Goal: Communication & Community: Answer question/provide support

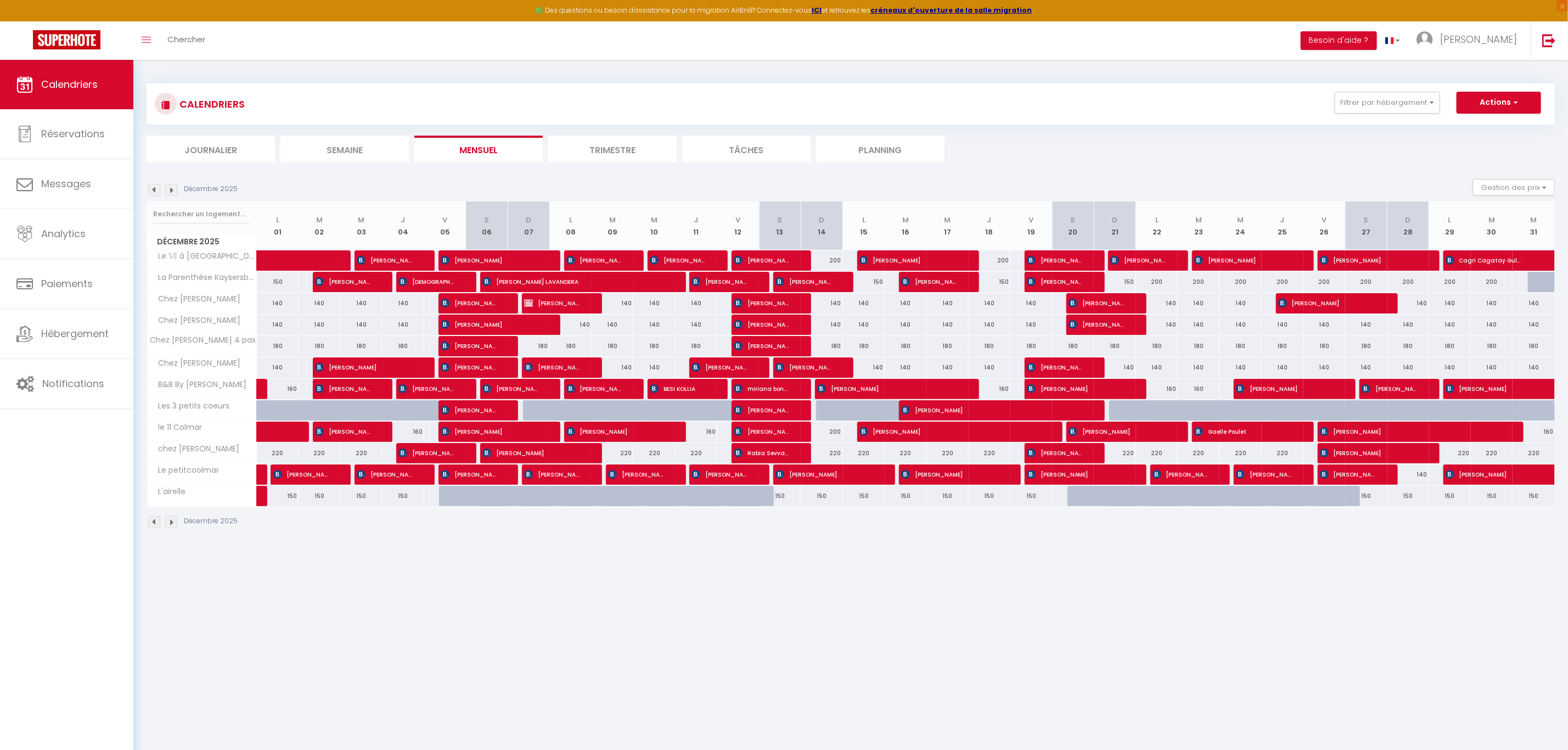
click at [155, 192] on img at bounding box center [154, 190] width 12 height 12
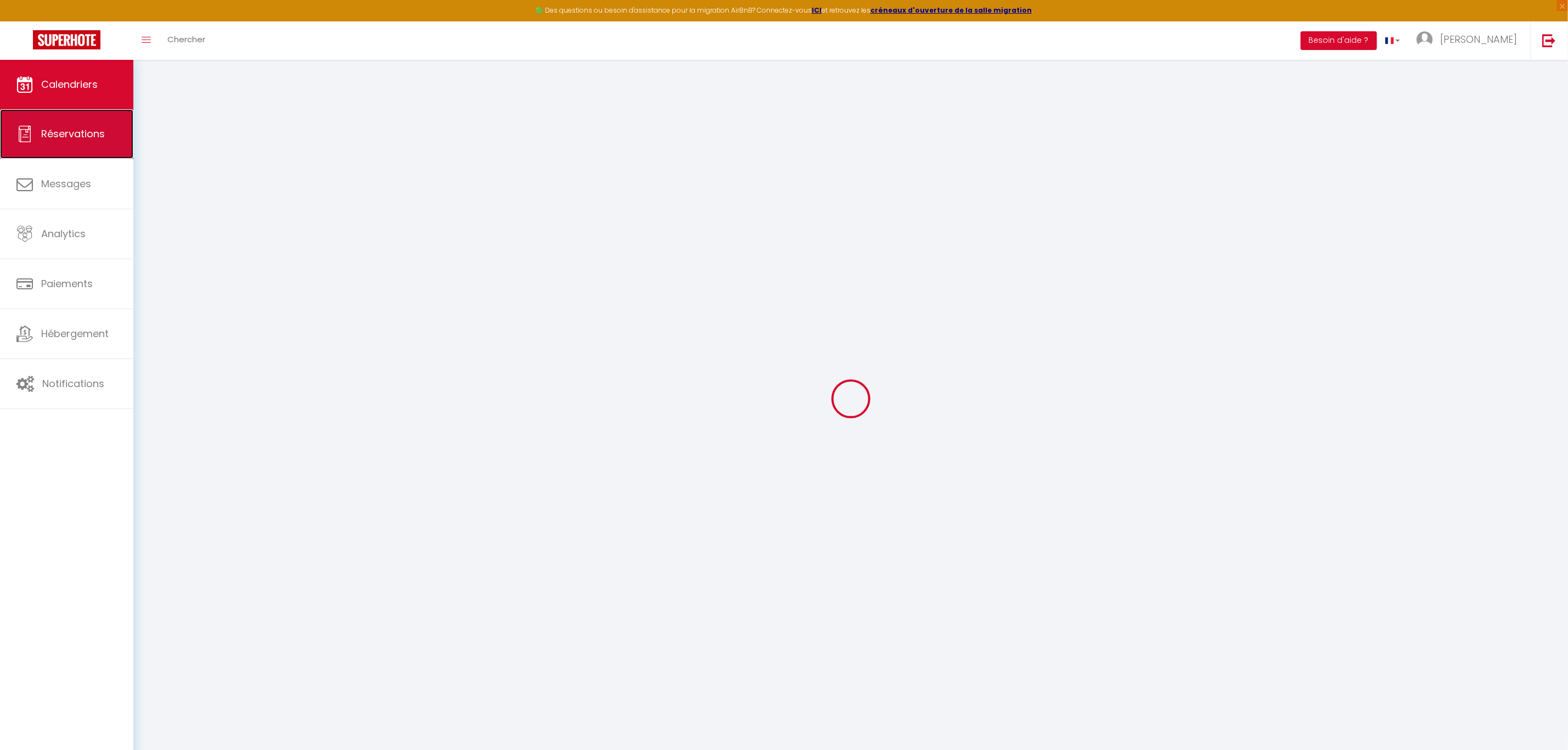
click at [83, 128] on span "Réservations" at bounding box center [73, 133] width 64 height 14
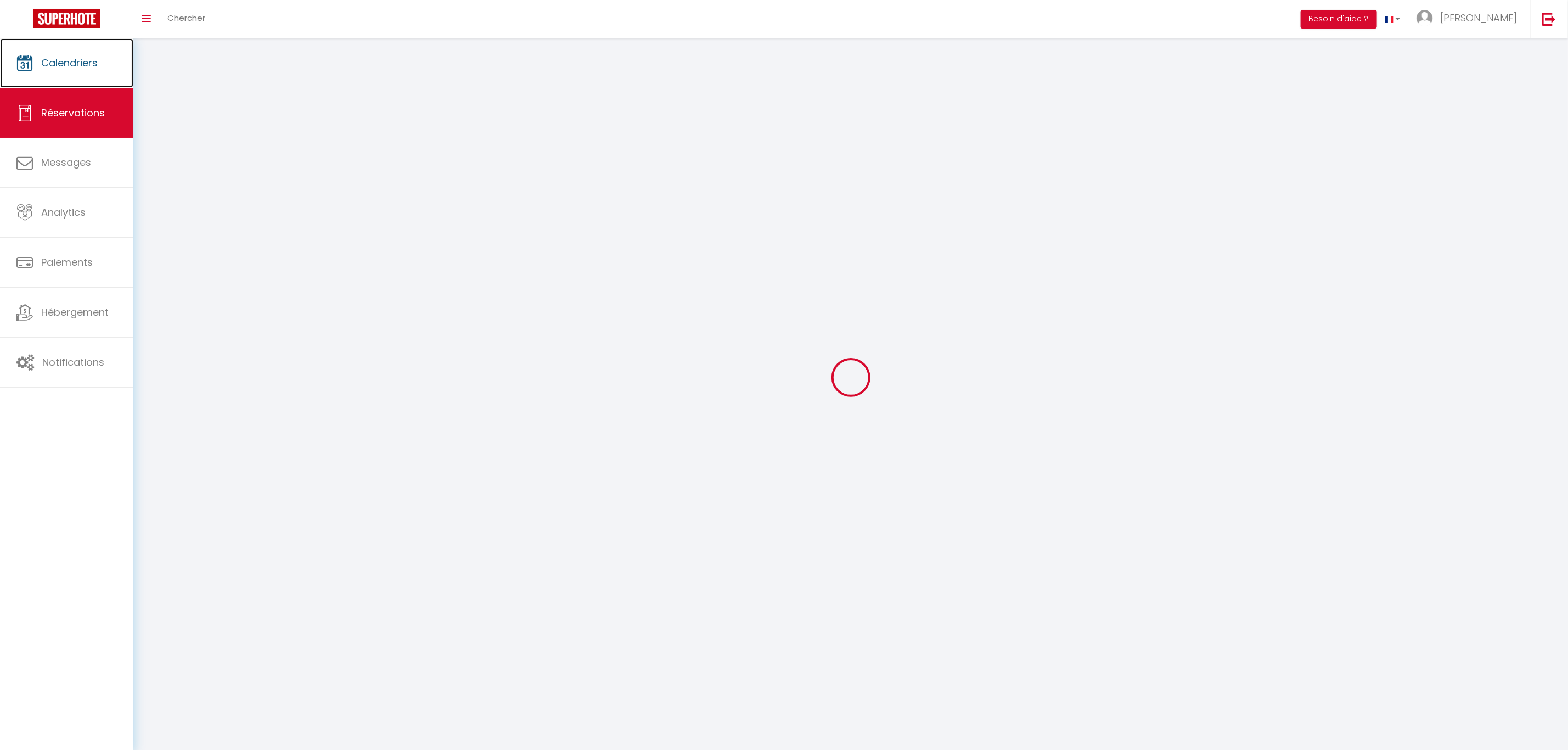
click at [76, 88] on link "Calendriers" at bounding box center [66, 63] width 133 height 49
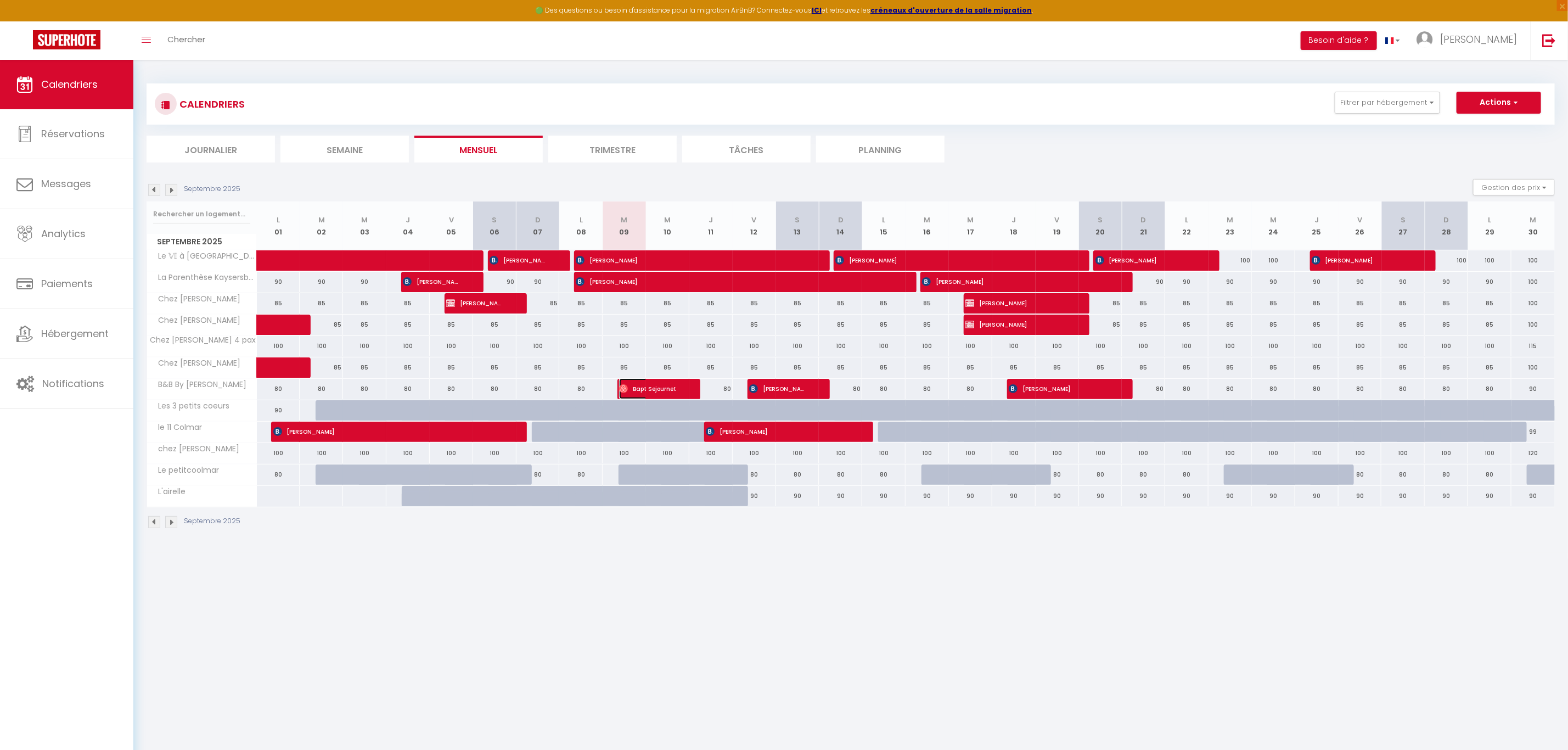
click at [670, 392] on span "Bapt Sejournet" at bounding box center [648, 388] width 58 height 21
select select "OK"
select select "0"
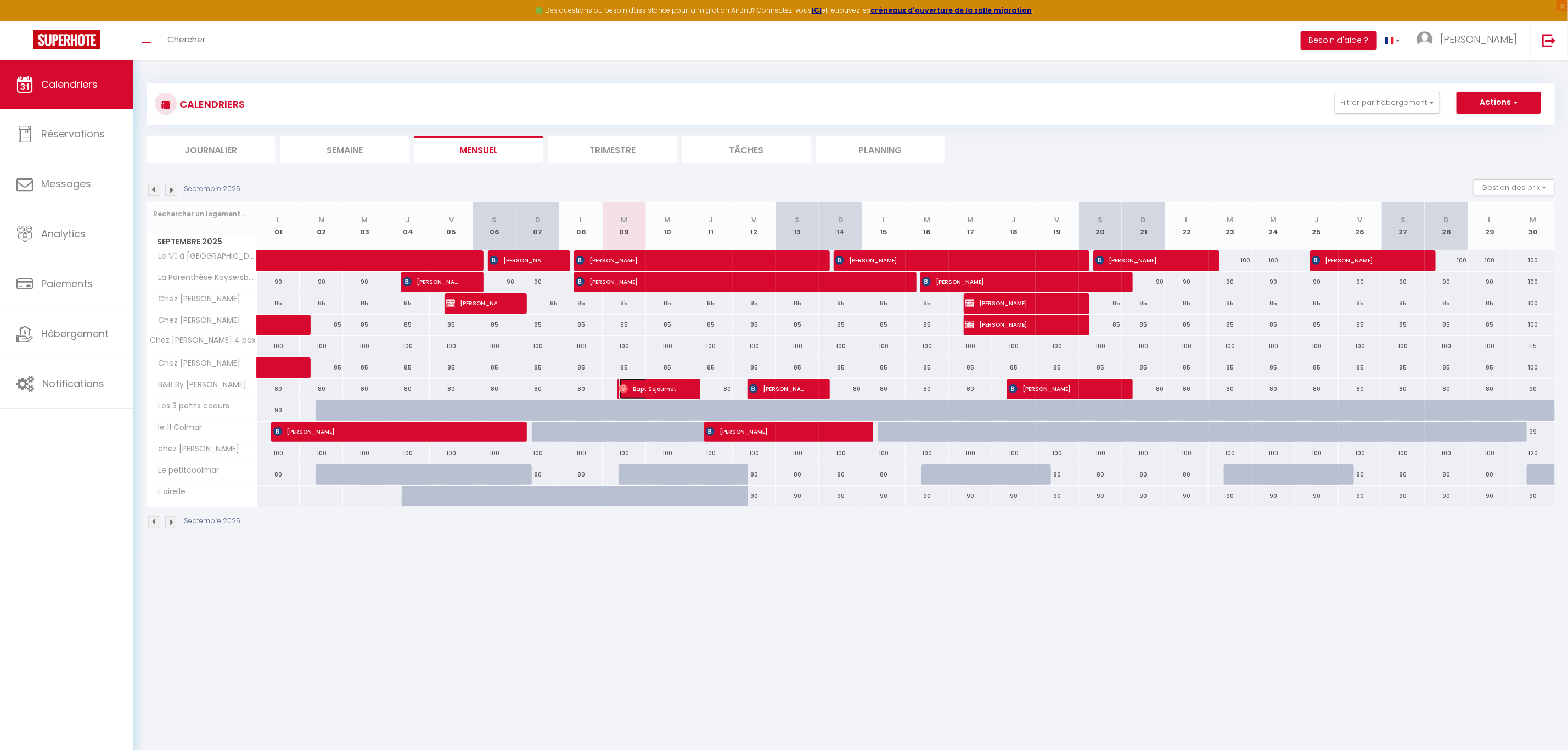
select select "1"
select select
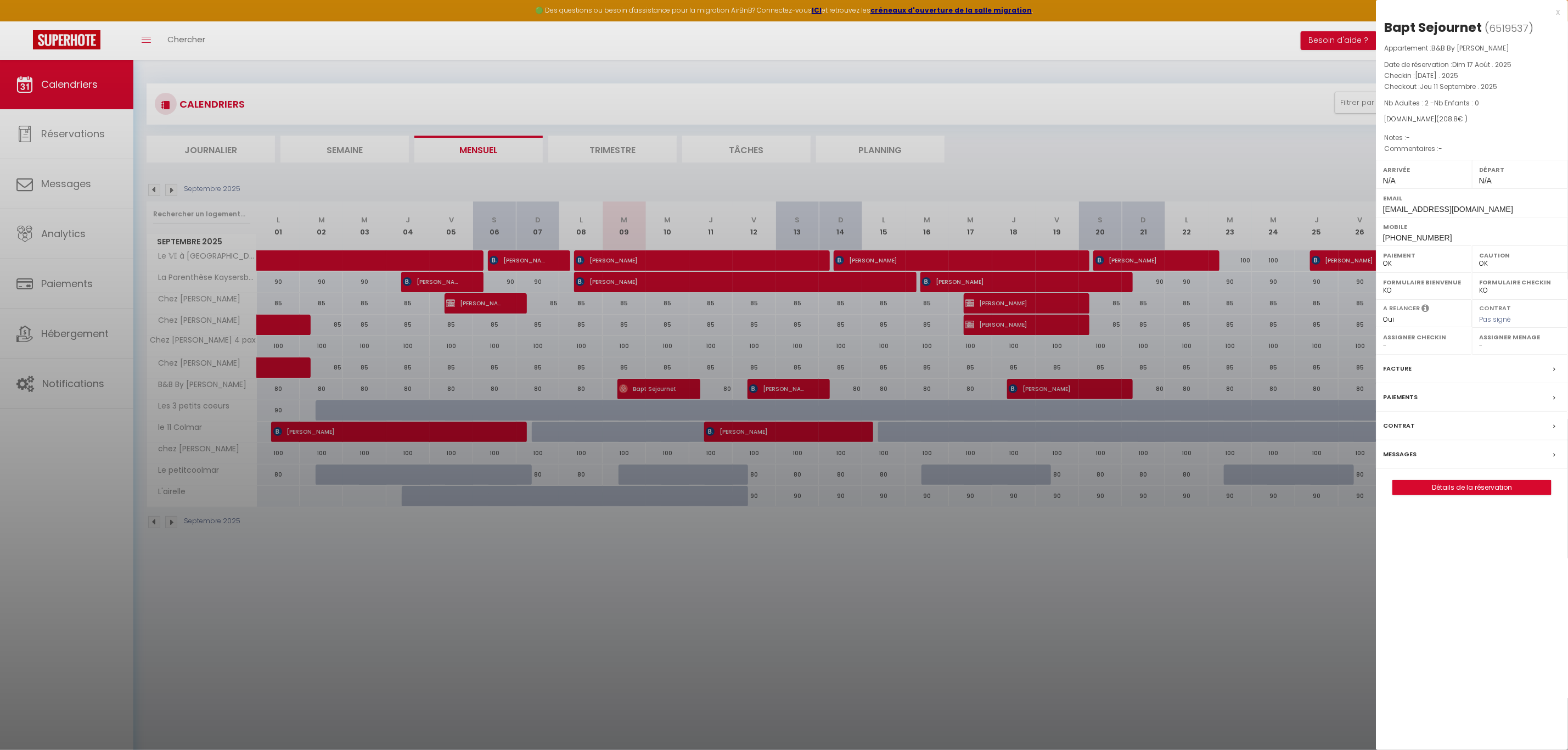
click at [1398, 454] on label "Messages" at bounding box center [1399, 454] width 33 height 12
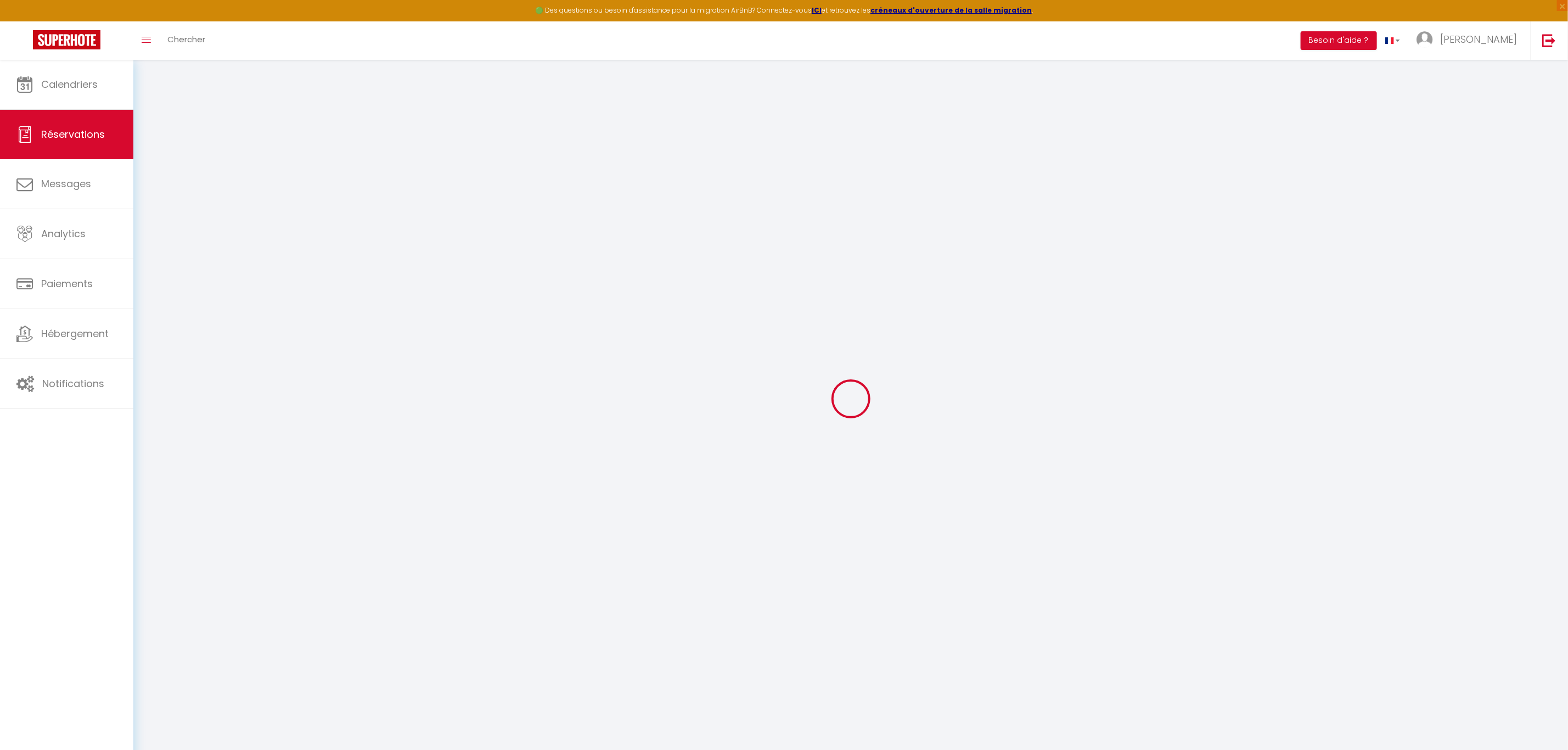
select select
checkbox input "false"
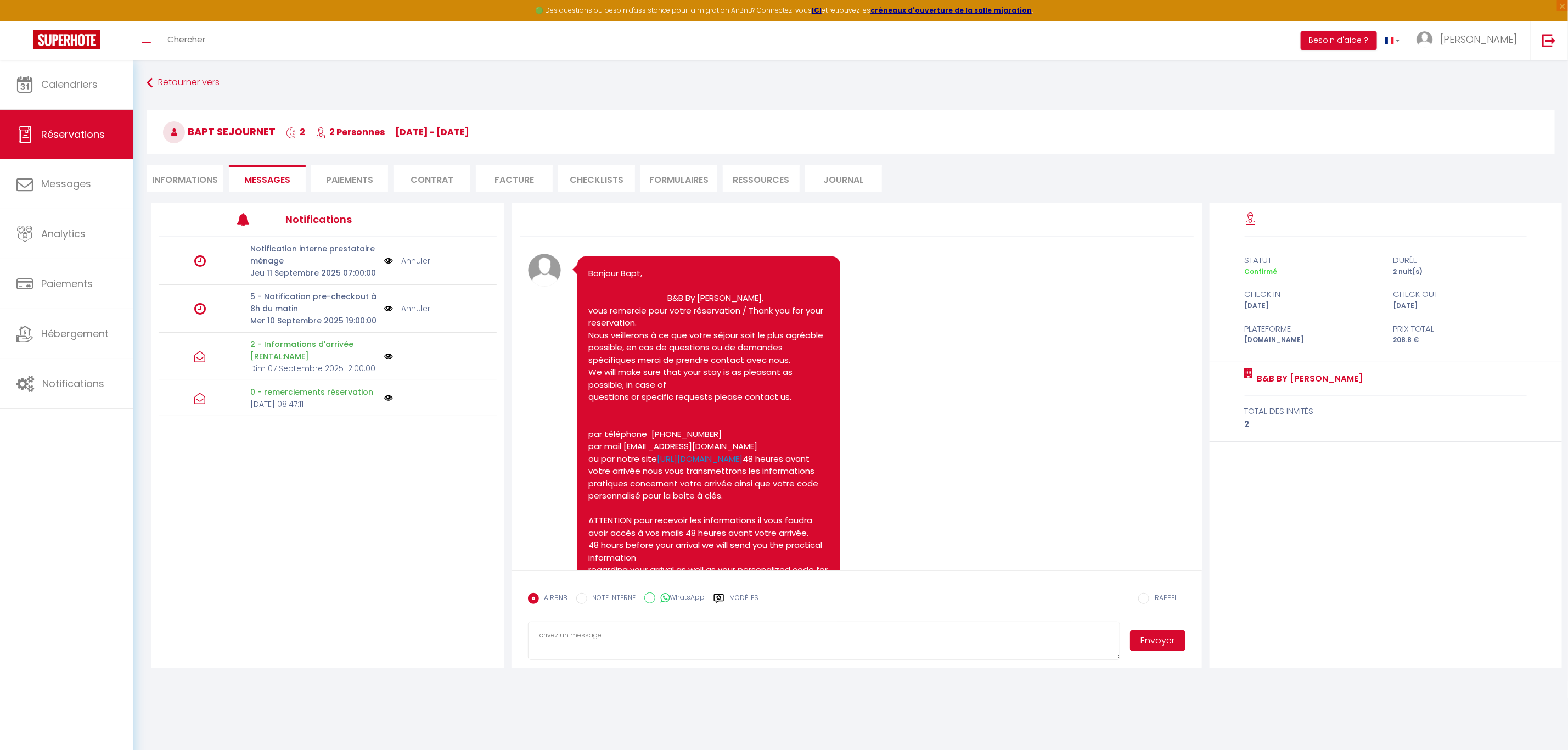
scroll to position [1720, 0]
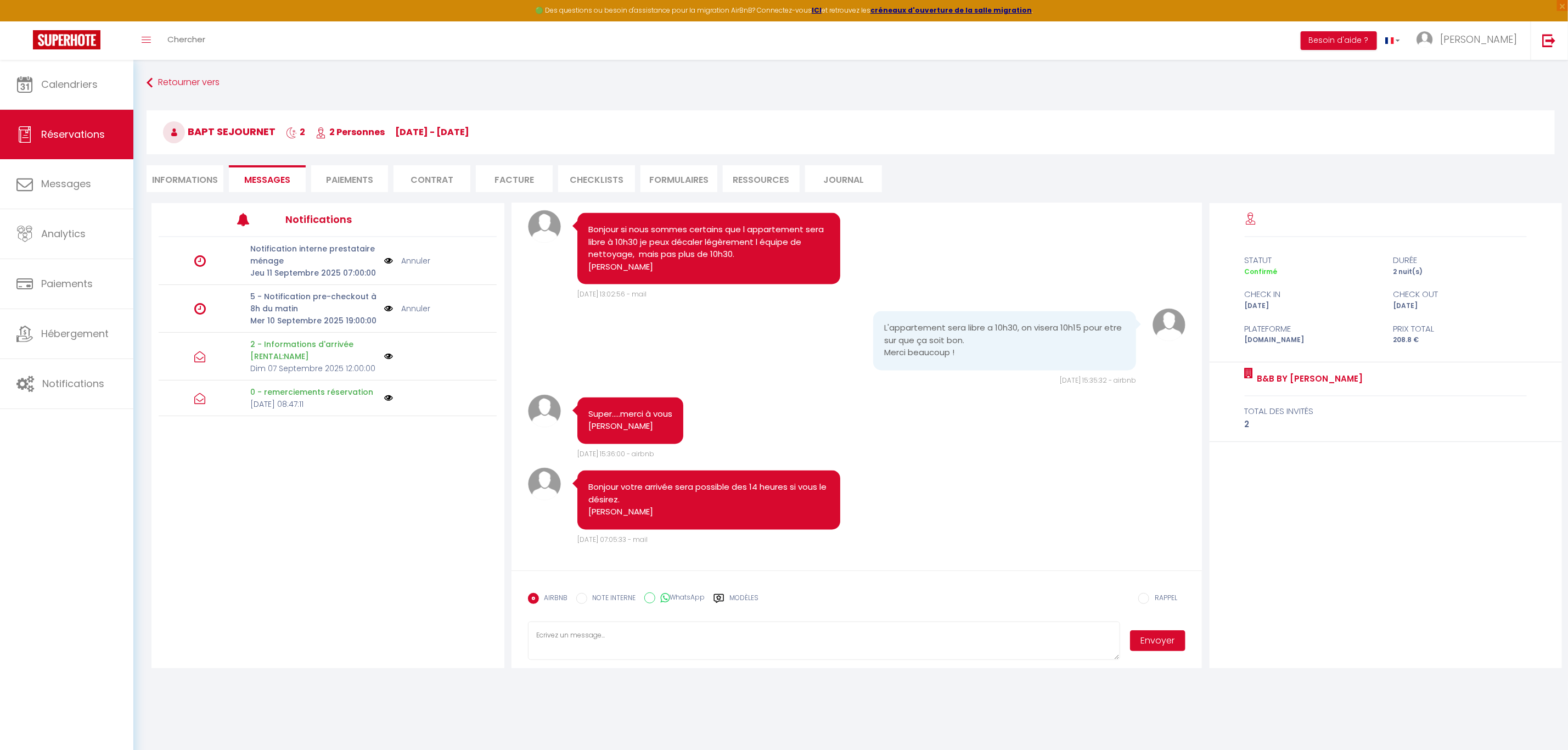
click at [663, 643] on textarea at bounding box center [824, 640] width 592 height 38
click at [705, 644] on textarea "bonjour nous venons à l'instant de recevoir une annonce dy syndic de copropriété" at bounding box center [824, 640] width 592 height 38
click at [795, 647] on textarea "bonjour nous venons à l'instant de recevoir une annonce du syndic de copropriété" at bounding box center [824, 640] width 592 height 38
click at [540, 645] on textarea "bonjour nous venons à l'instant de recevoir une annonce du syndic de copropriét…" at bounding box center [824, 640] width 592 height 38
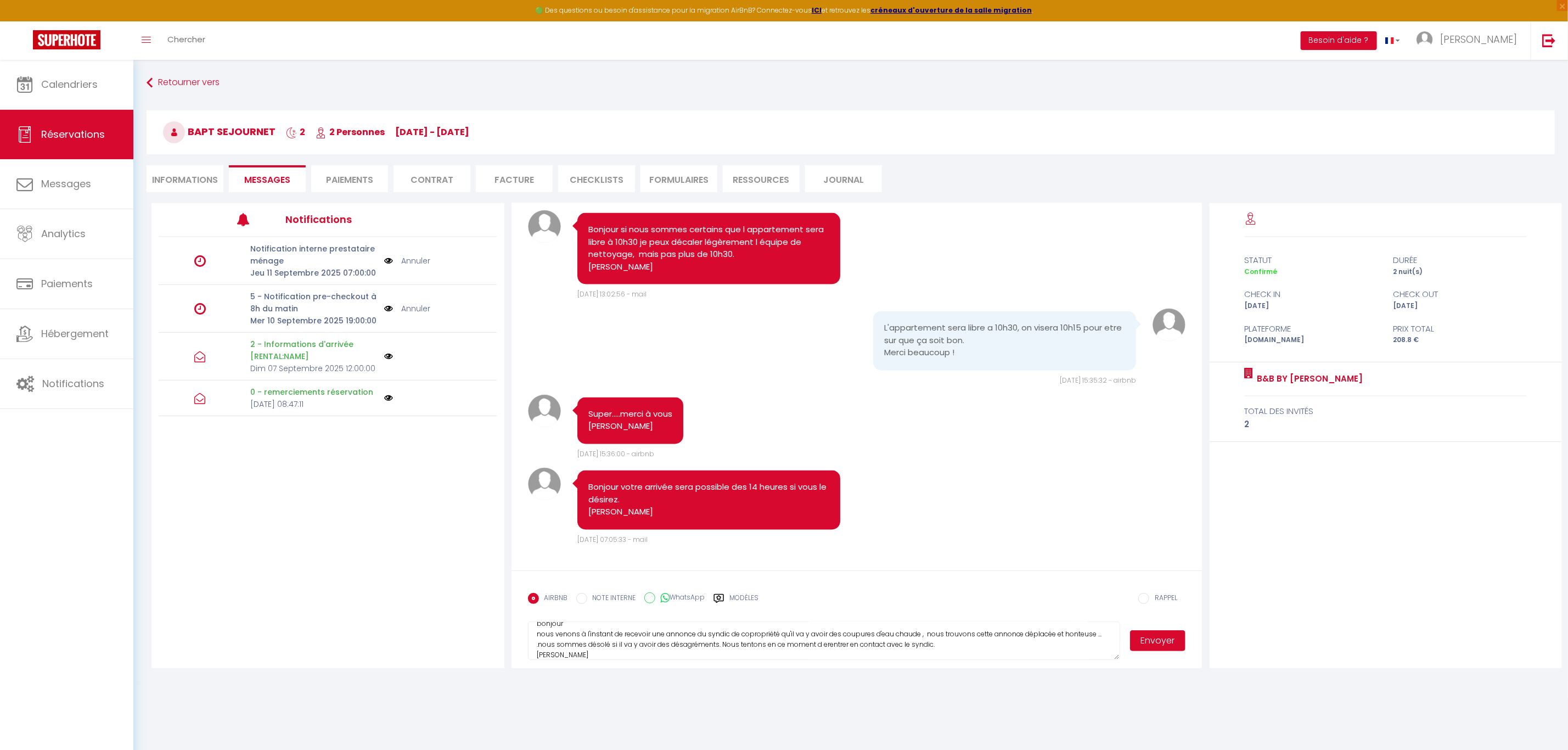
click at [830, 643] on textarea "bonjour nous venons à l'instant de recevoir une annonce du syndic de copropriét…" at bounding box center [824, 640] width 592 height 38
type textarea "bonjour nous venons à l'instant de recevoir une annonce du syndic de copropriét…"
click at [1158, 642] on button "Envoyer" at bounding box center [1158, 640] width 56 height 21
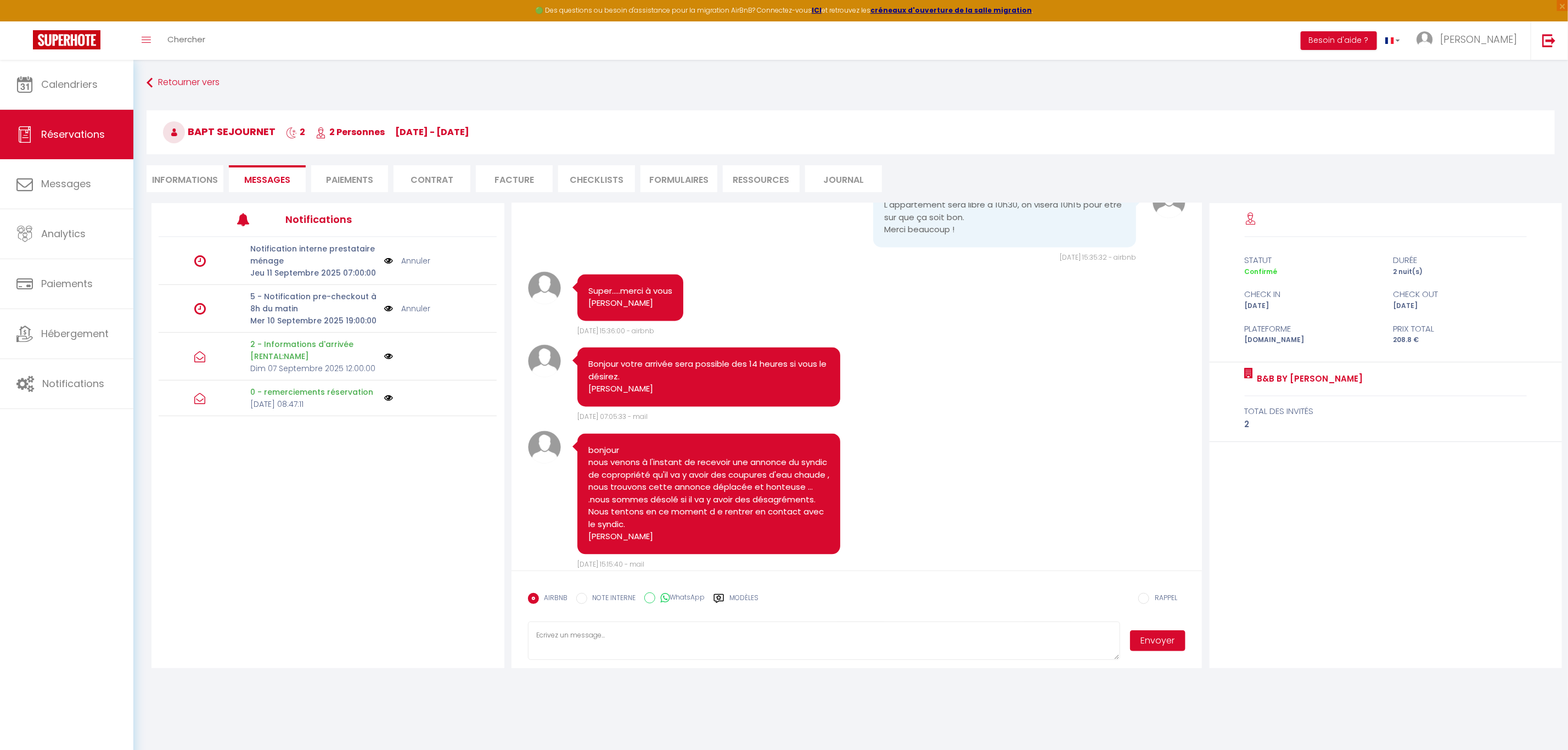
scroll to position [1867, 0]
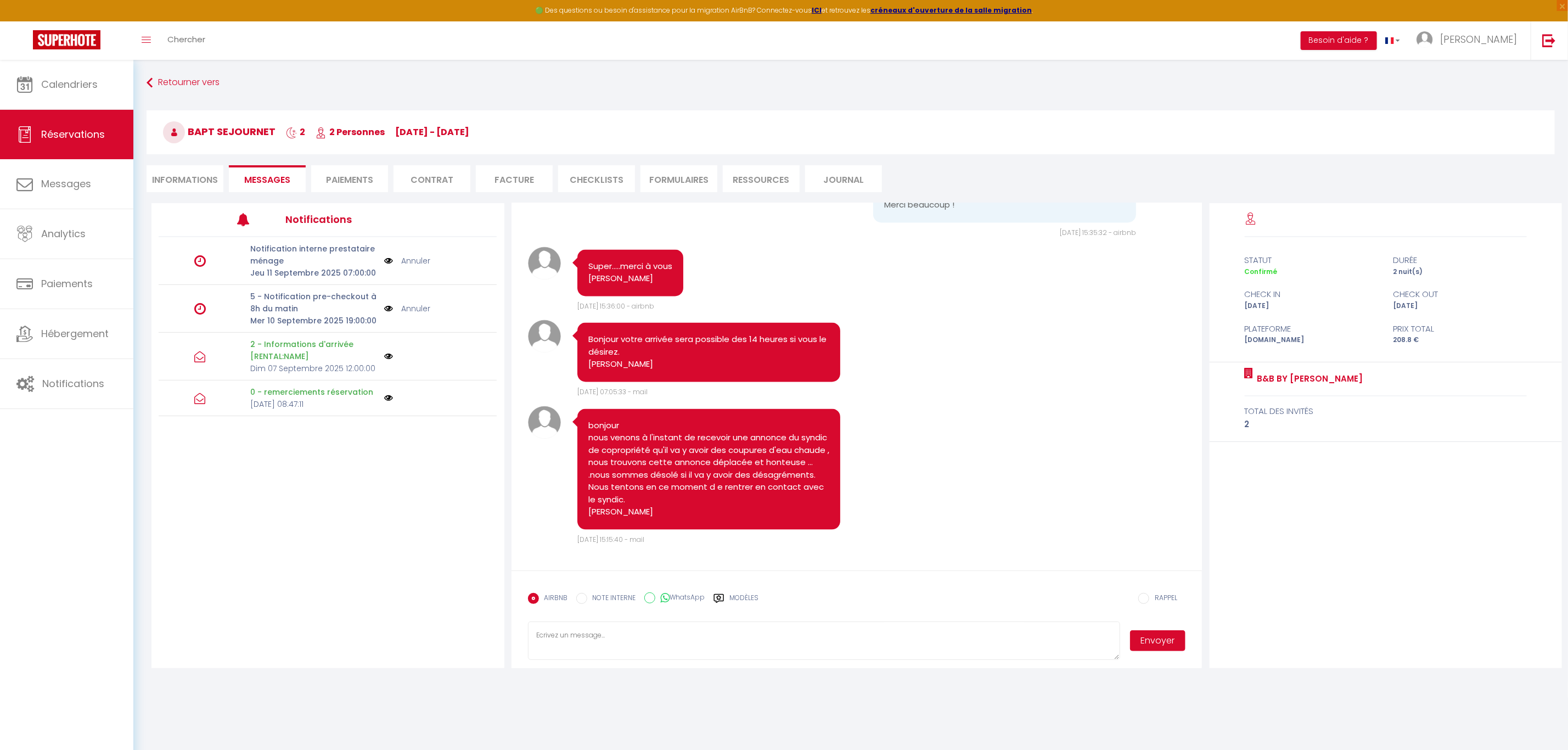
click at [640, 513] on pre "bonjour nous venons à l'instant de recevoir une annonce du syndic de copropriét…" at bounding box center [709, 469] width 242 height 99
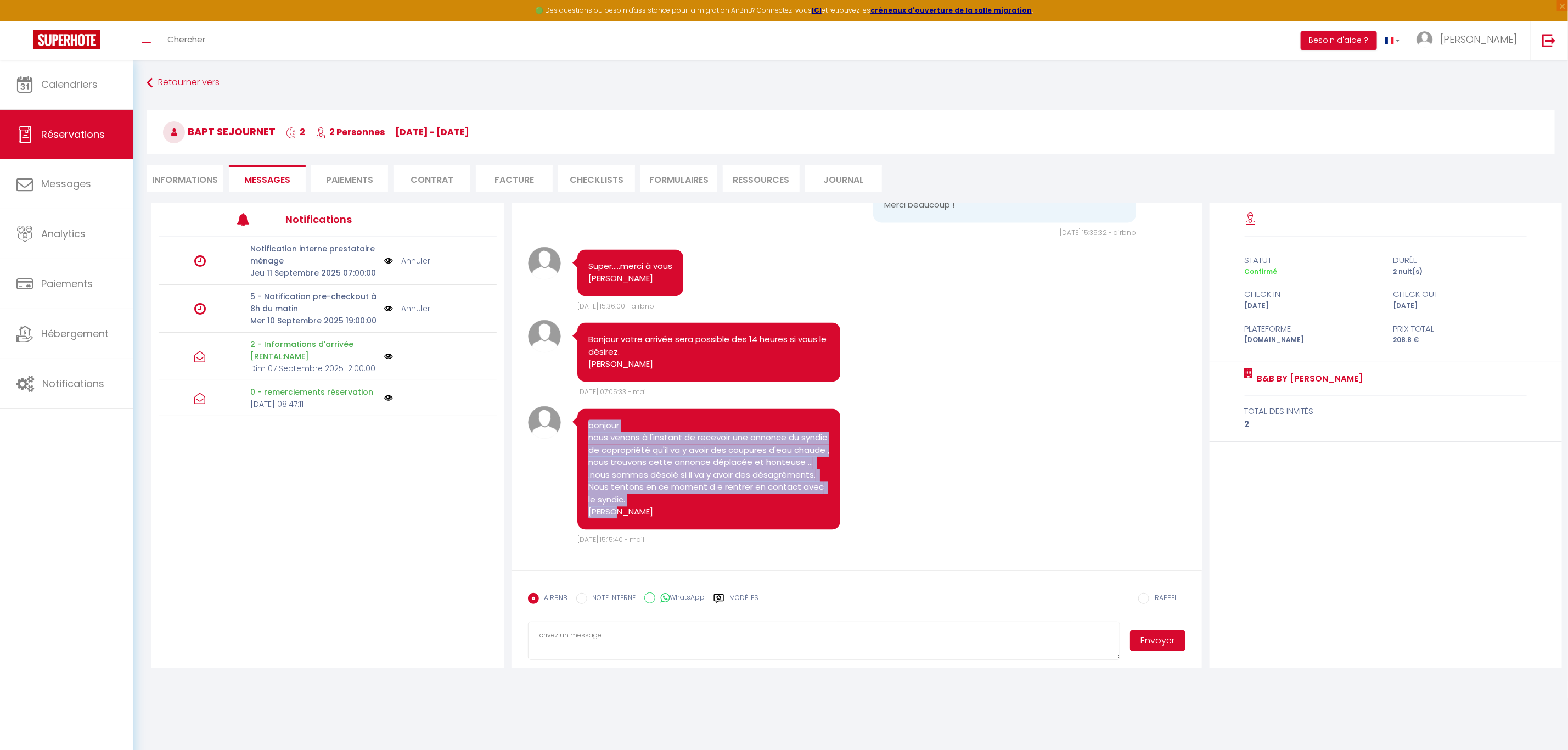
drag, startPoint x: 620, startPoint y: 513, endPoint x: 587, endPoint y: 425, distance: 94.0
click at [587, 425] on div "bonjour nous venons à l'instant de recevoir une annonce du syndic de copropriét…" at bounding box center [709, 469] width 264 height 121
copy pre "bonjour nous venons à l'instant de recevoir une annonce du syndic de copropriét…"
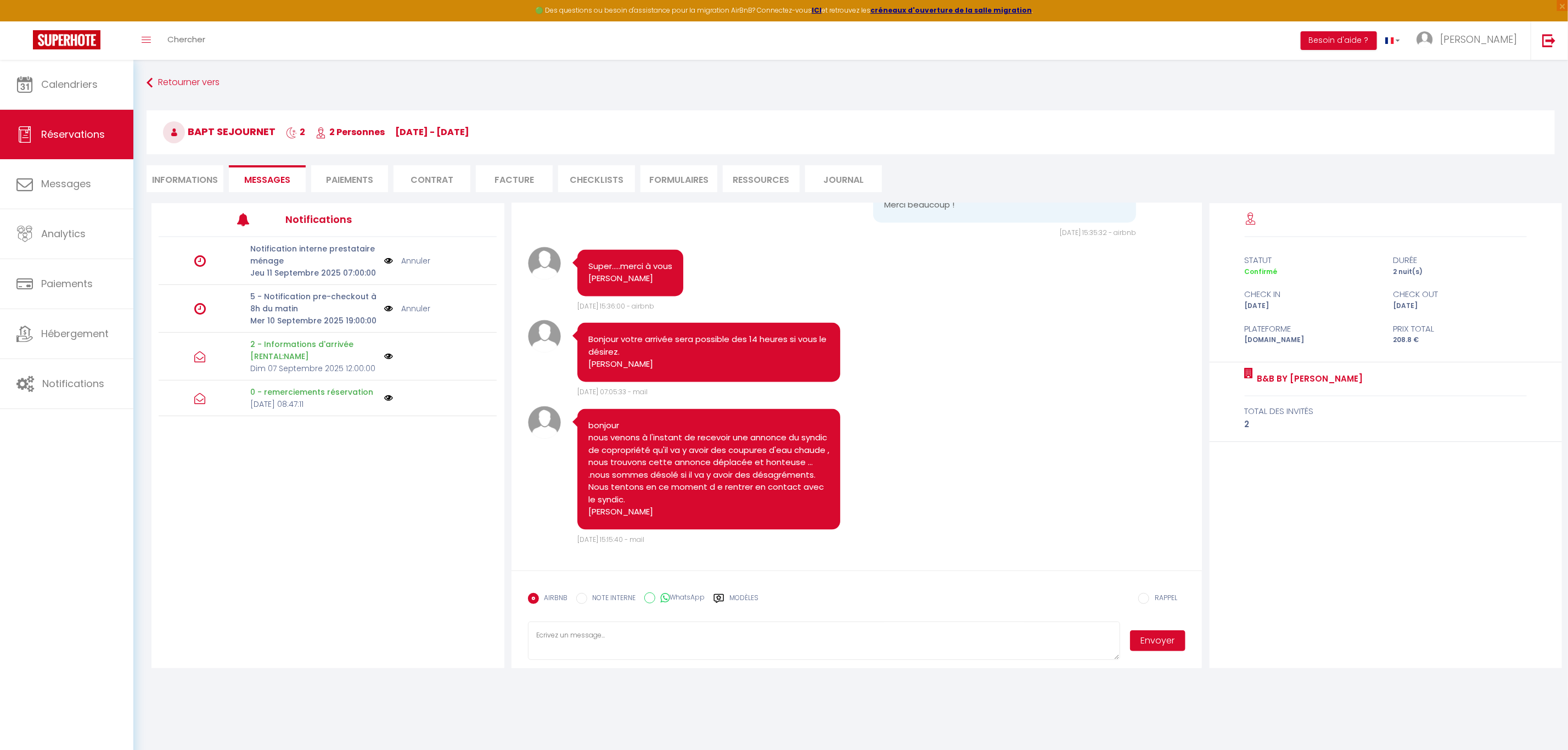
click at [645, 641] on textarea at bounding box center [824, 640] width 592 height 38
paste textarea "bonjour nous venons à l'instant de recevoir une annonce du syndic de copropriét…"
type textarea "bonjour nous venons à l'instant de recevoir une annonce du syndic de copropriét…"
click at [684, 596] on label "WhatsApp" at bounding box center [681, 598] width 50 height 12
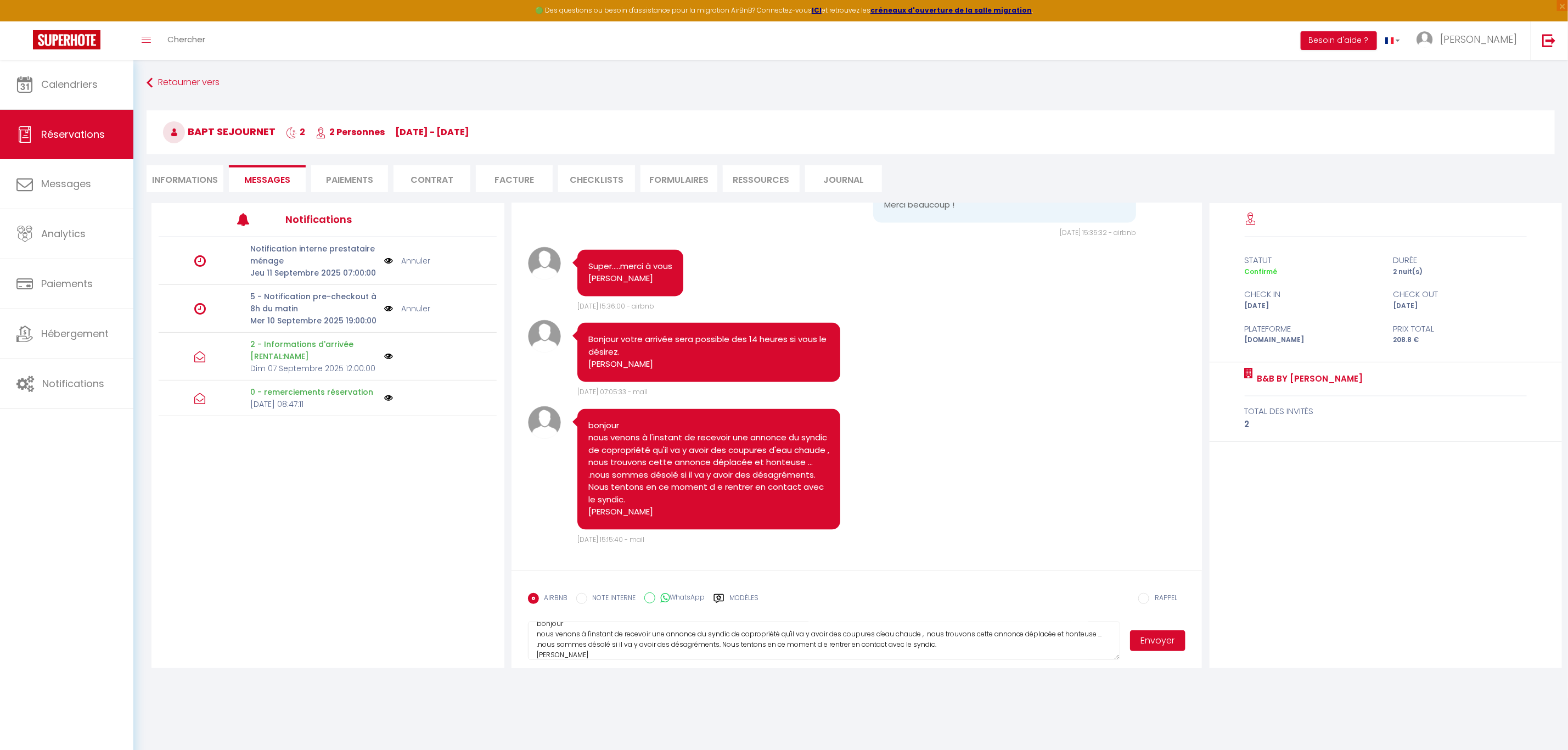
click at [656, 596] on input "WhatsApp" at bounding box center [650, 598] width 11 height 11
radio input "true"
radio input "false"
click at [1168, 644] on button "Envoyer" at bounding box center [1158, 640] width 56 height 21
